Goal: Information Seeking & Learning: Learn about a topic

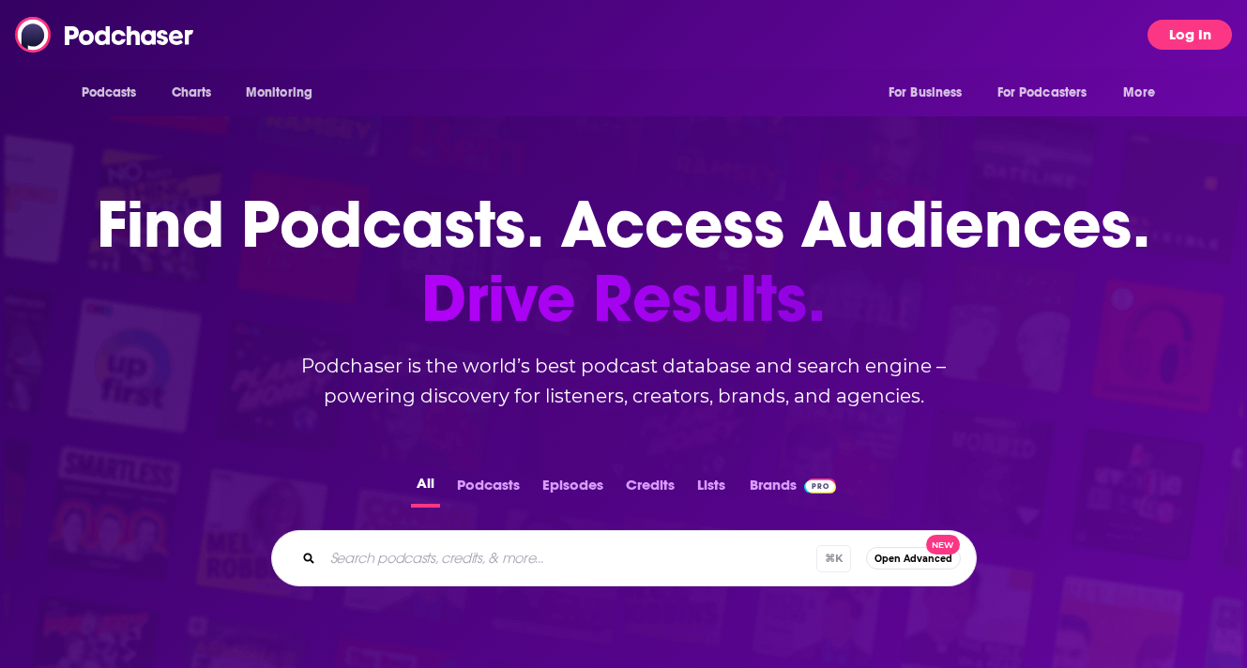
click at [1205, 40] on button "Log In" at bounding box center [1189, 35] width 84 height 30
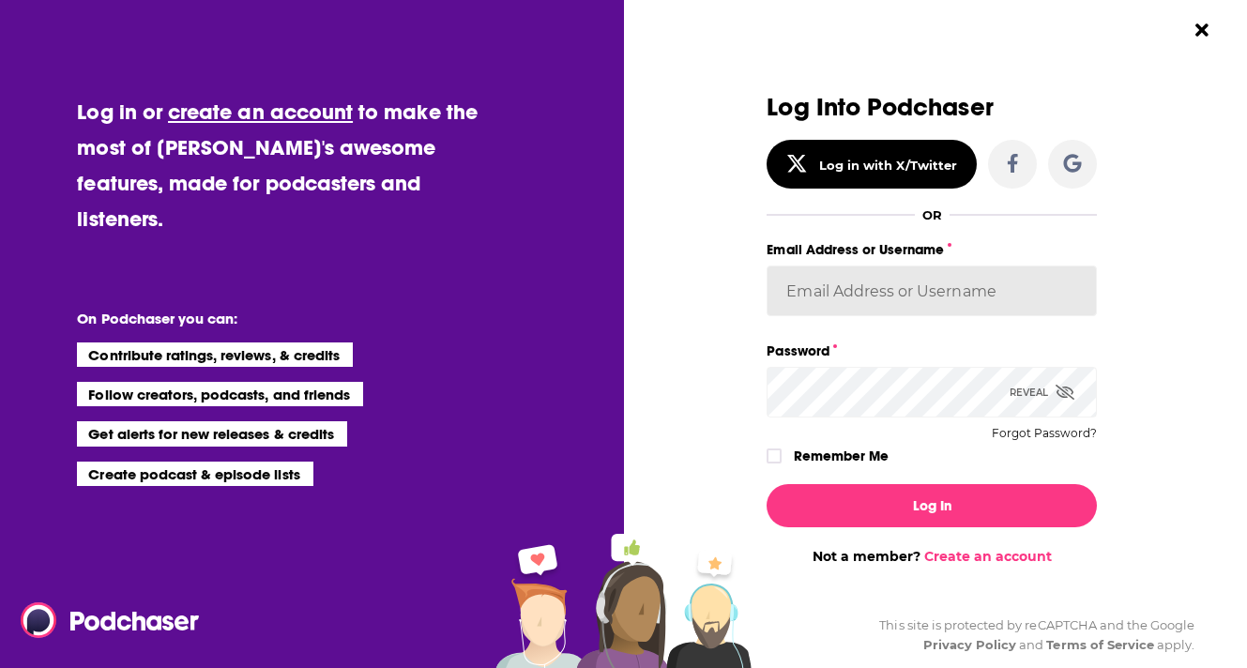
click at [873, 299] on input "Email Address or Username" at bounding box center [932, 291] width 330 height 51
type input "CommsPodchaser"
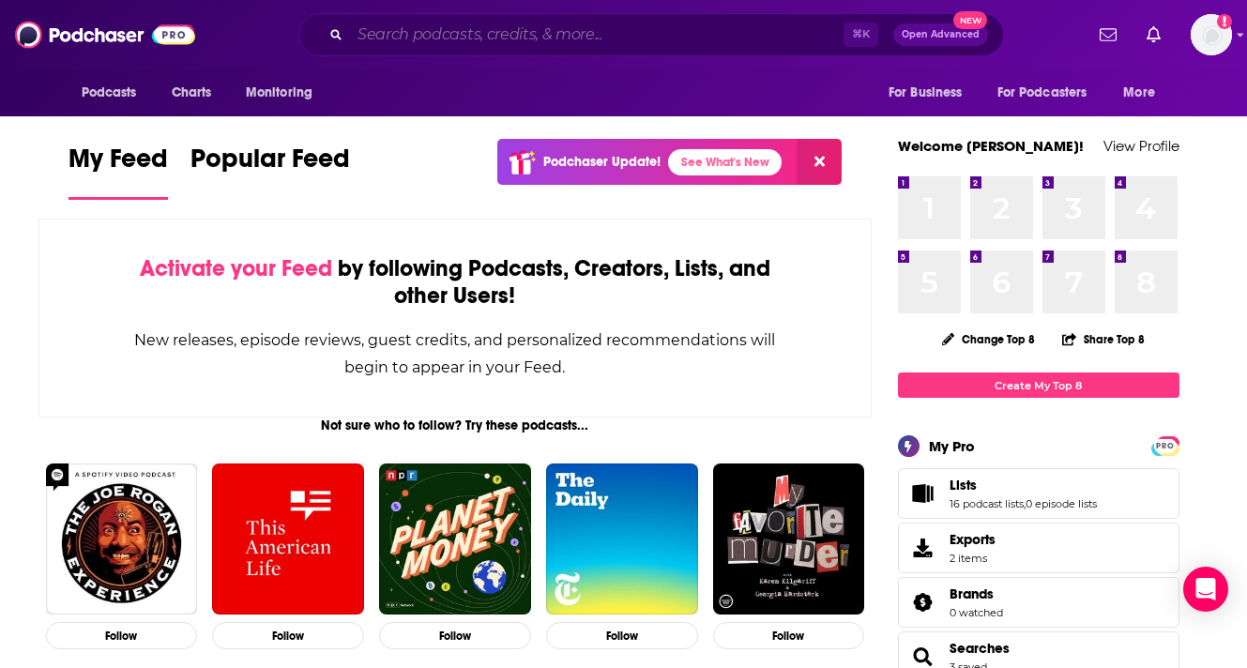
click at [572, 32] on input "Search podcasts, credits, & more..." at bounding box center [596, 35] width 493 height 30
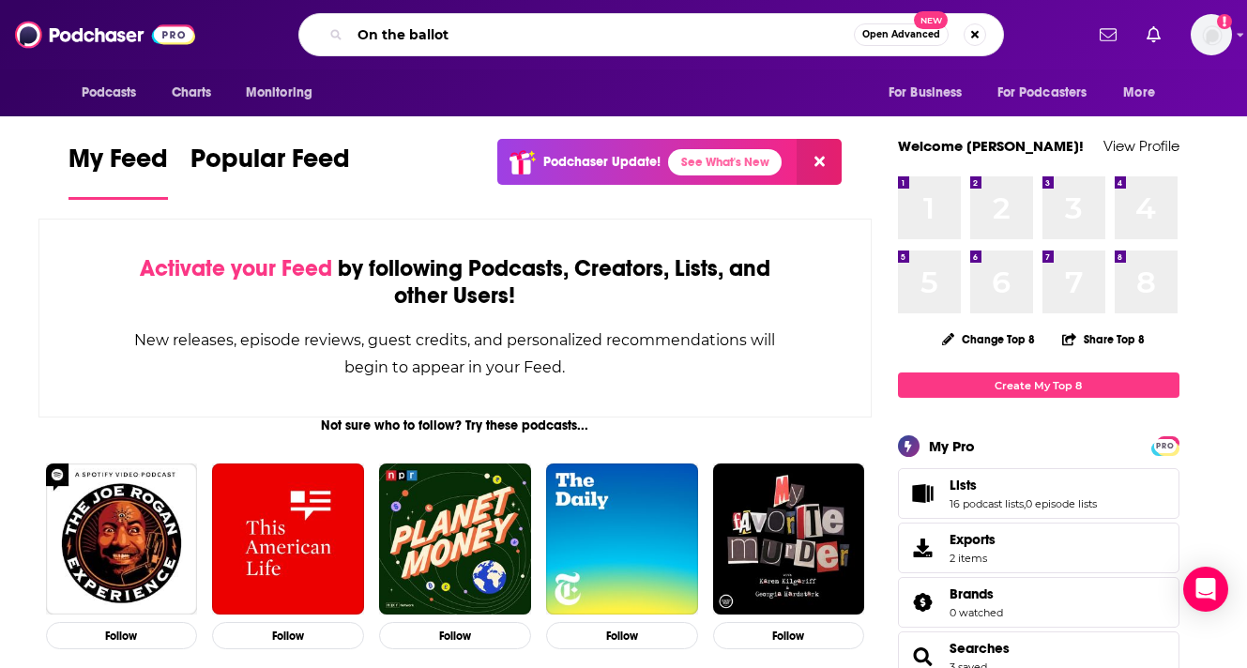
type input "On the ballot"
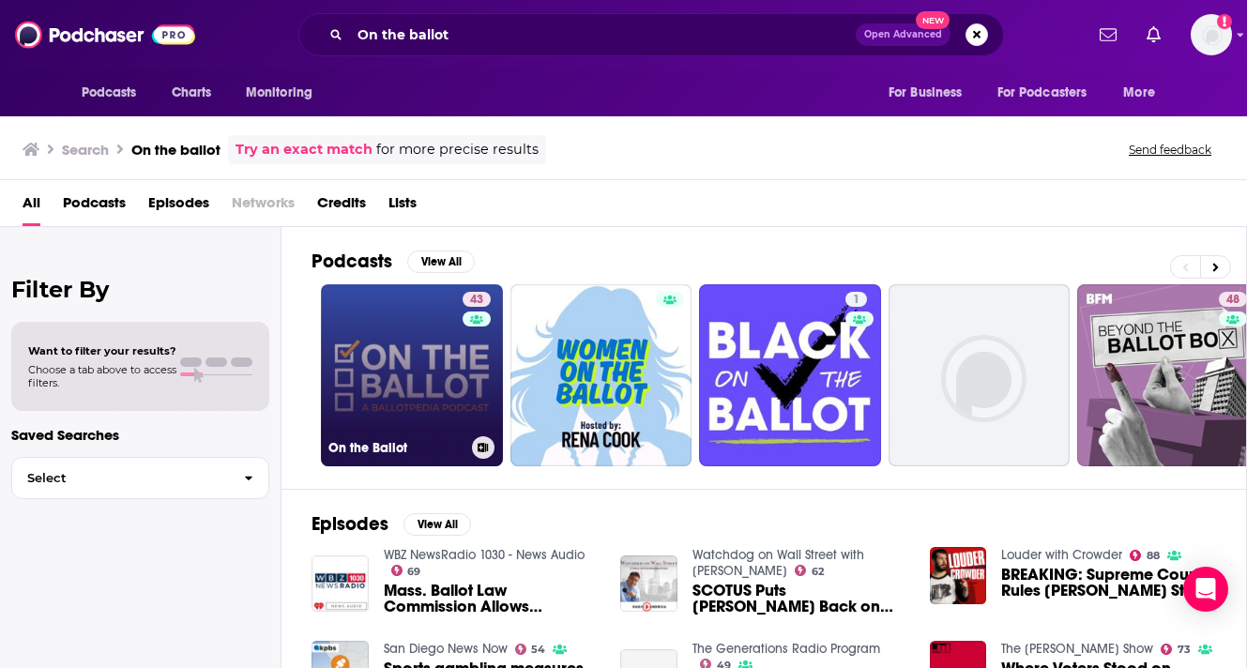
click at [447, 433] on link "43 On the Ballot" at bounding box center [412, 375] width 182 height 182
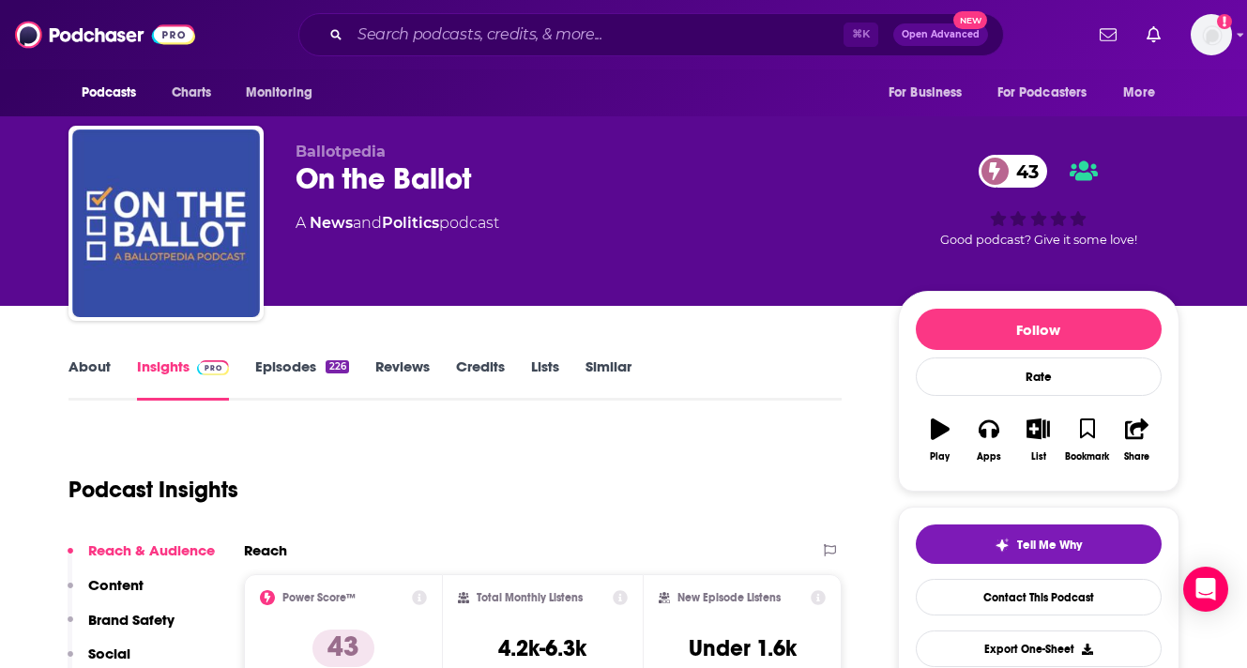
click at [296, 363] on link "Episodes 226" at bounding box center [301, 378] width 93 height 43
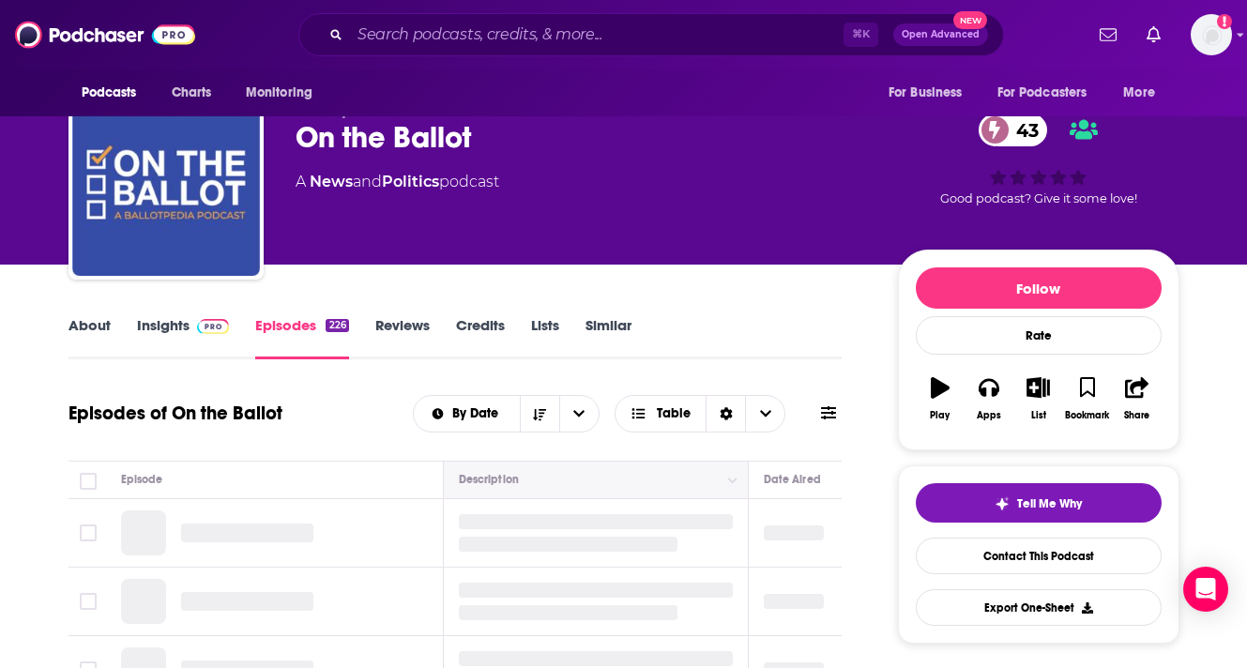
scroll to position [44, 0]
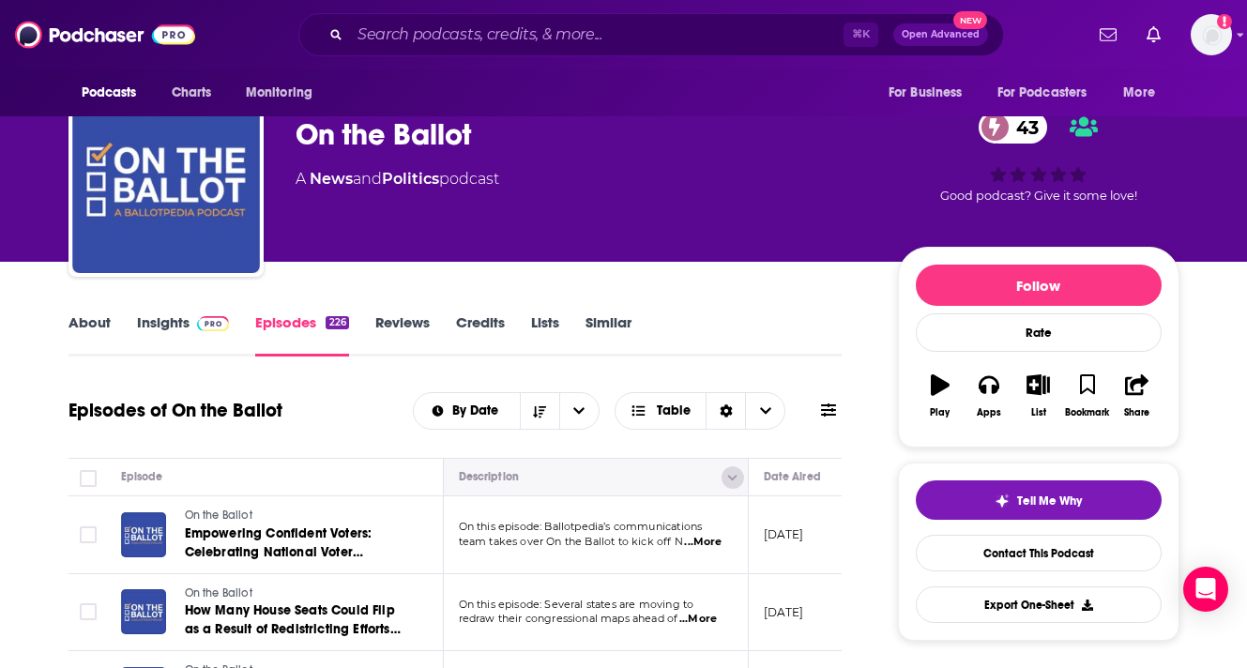
click at [737, 479] on button "Column Actions" at bounding box center [732, 477] width 23 height 23
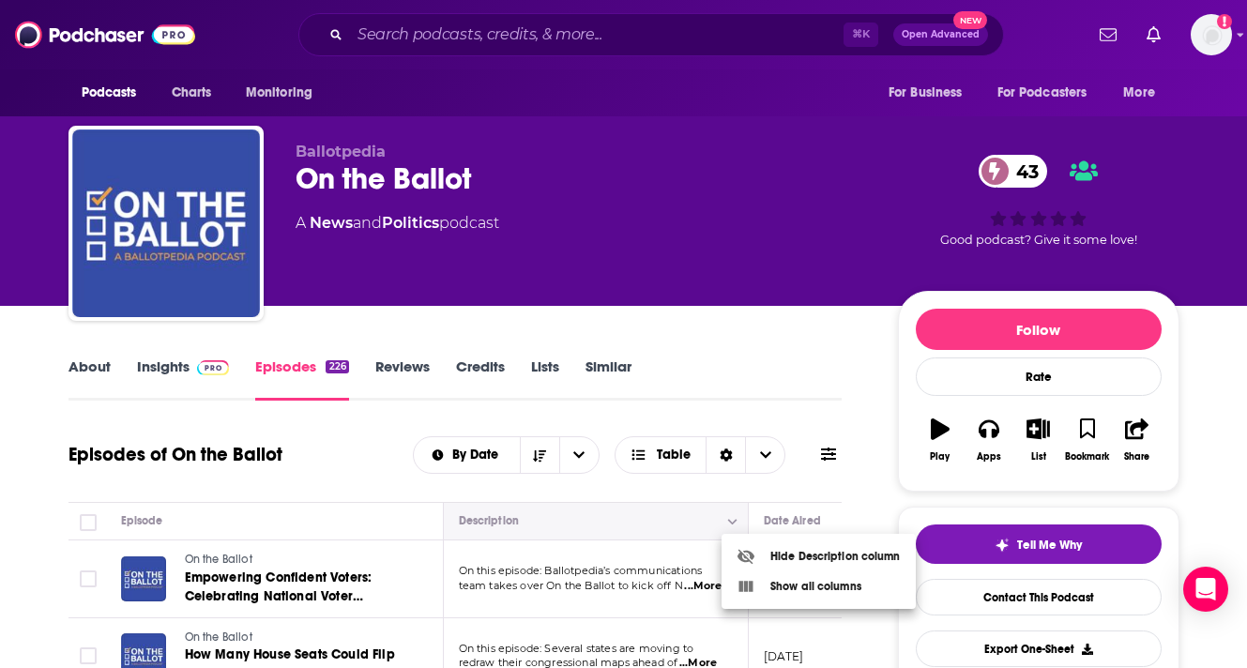
scroll to position [0, 0]
click at [662, 571] on div at bounding box center [623, 334] width 1247 height 668
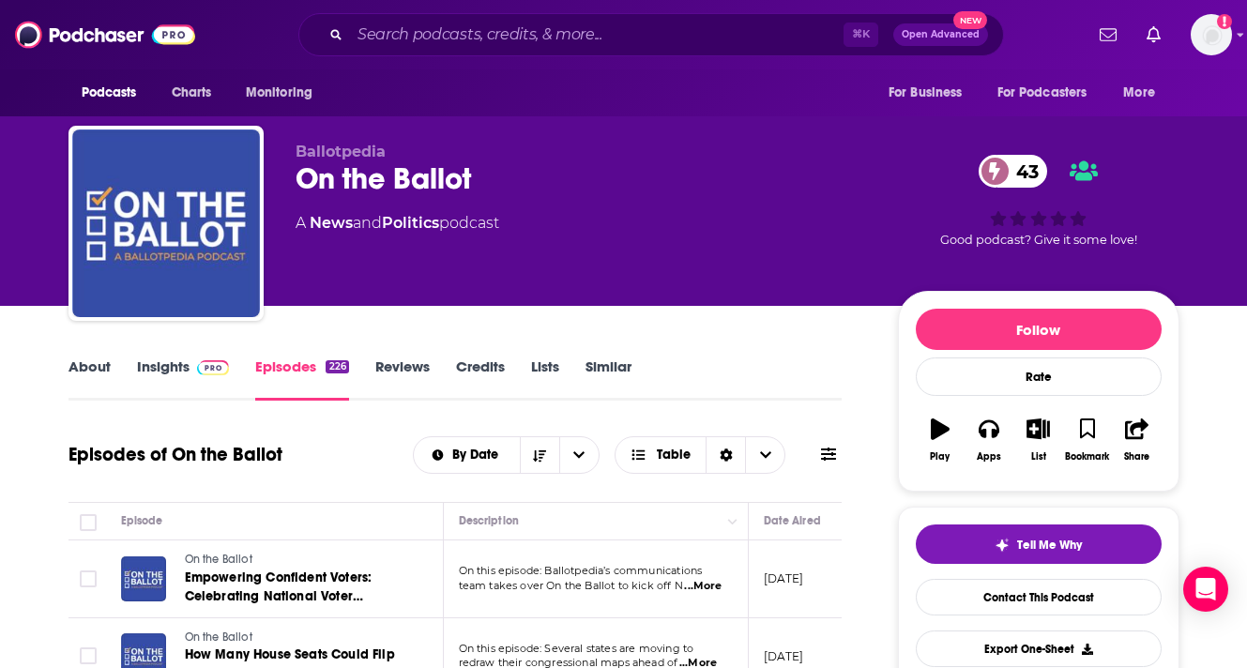
click at [708, 580] on span "...More" at bounding box center [703, 586] width 38 height 15
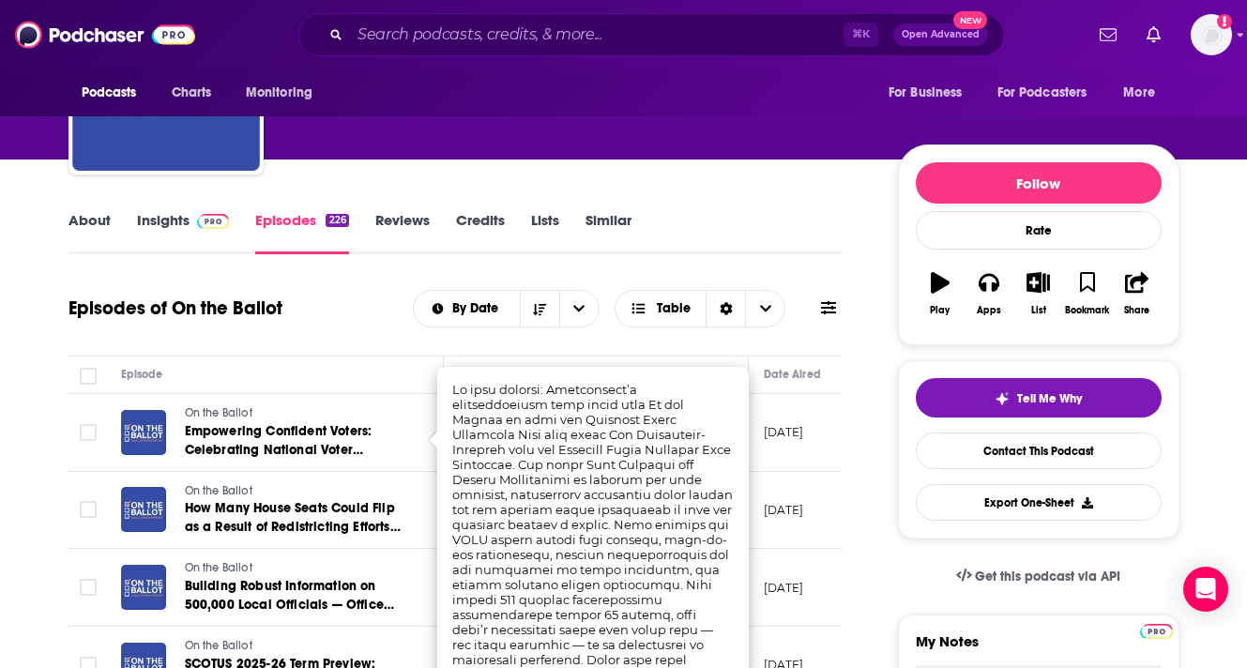
scroll to position [159, 0]
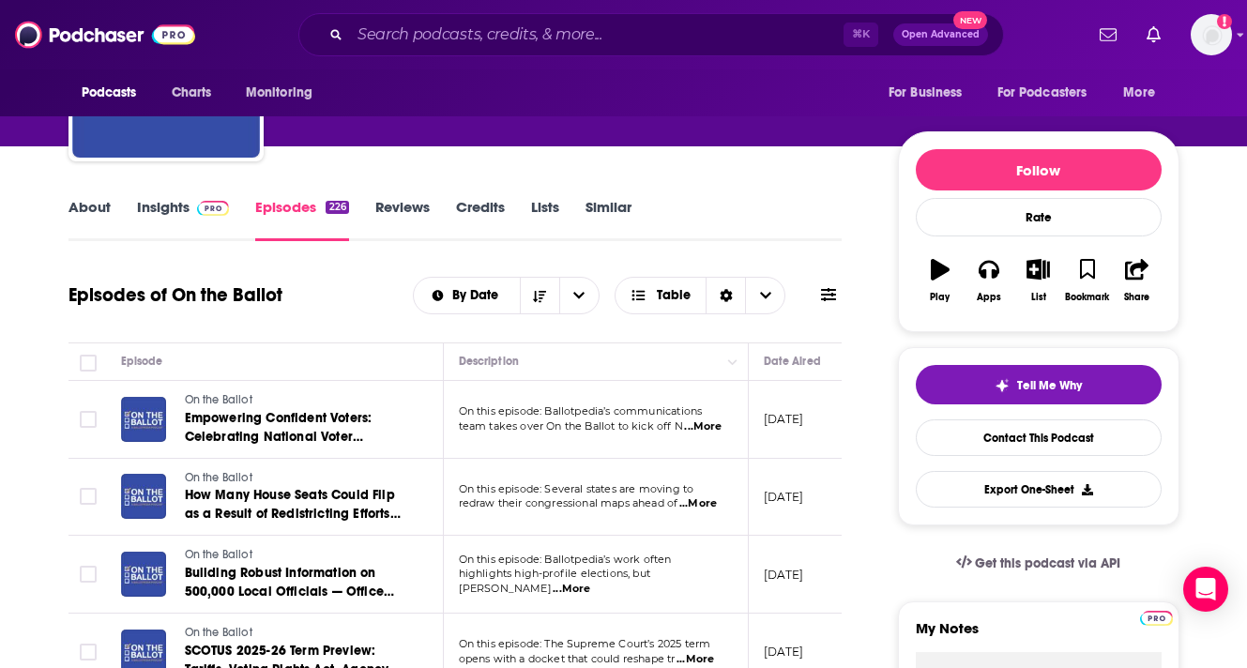
click at [702, 501] on span "...More" at bounding box center [698, 503] width 38 height 15
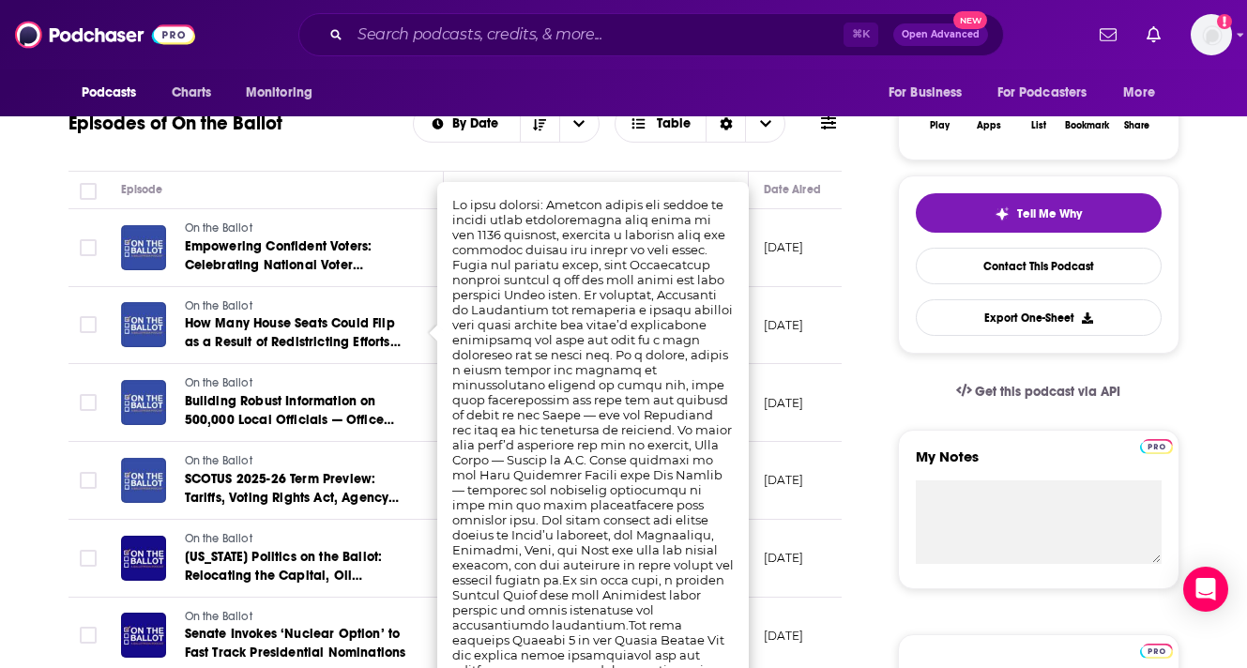
scroll to position [334, 0]
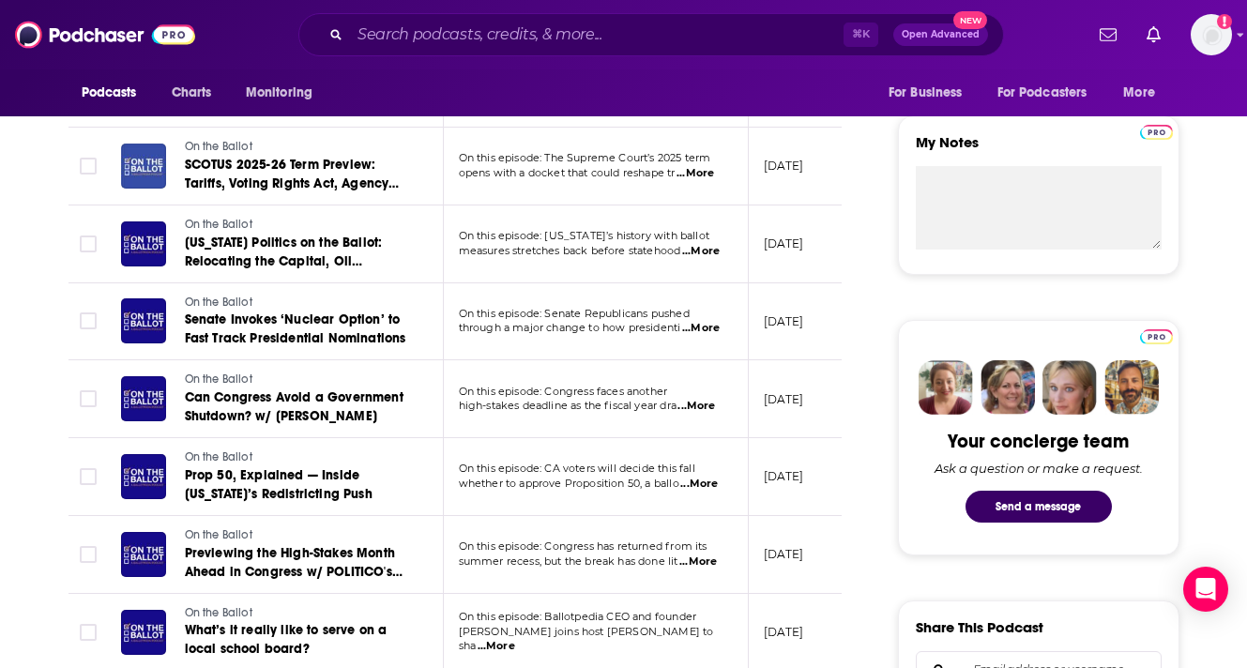
scroll to position [649, 0]
